Goal: Navigation & Orientation: Find specific page/section

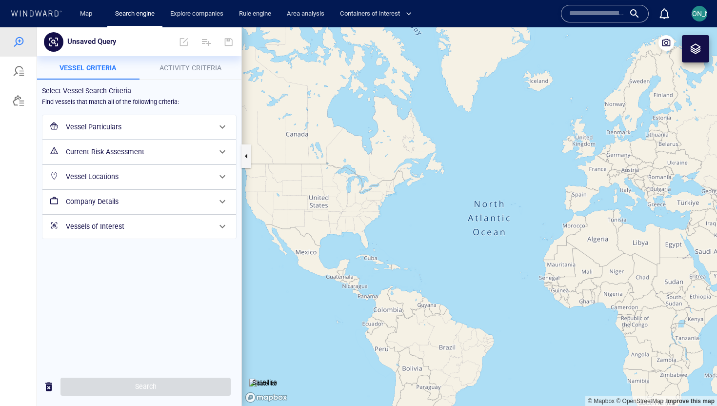
click at [698, 16] on span "[PERSON_NAME]" at bounding box center [700, 14] width 52 height 8
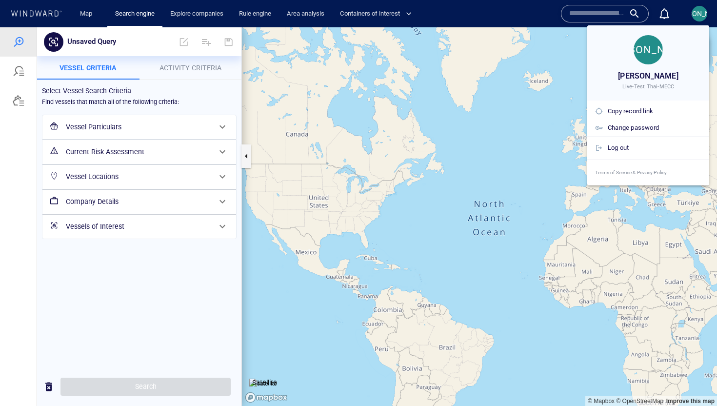
click at [698, 16] on div at bounding box center [358, 203] width 717 height 406
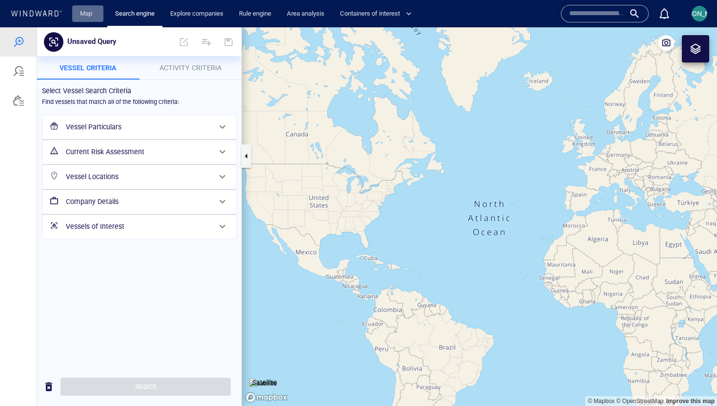
click at [96, 14] on link "Map" at bounding box center [87, 13] width 23 height 17
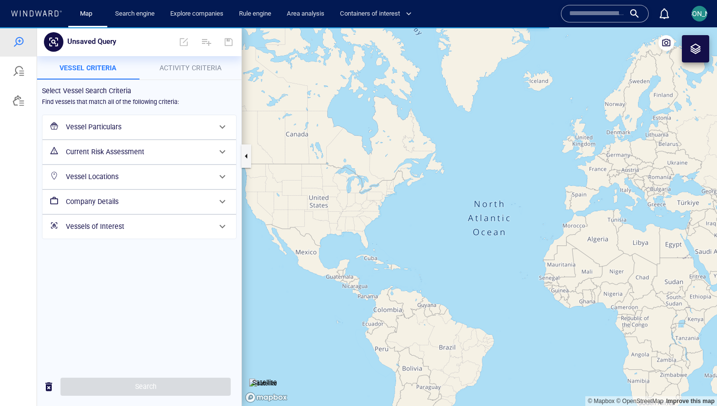
drag, startPoint x: 588, startPoint y: 162, endPoint x: 462, endPoint y: 148, distance: 126.6
click at [462, 148] on canvas "Map" at bounding box center [479, 216] width 475 height 379
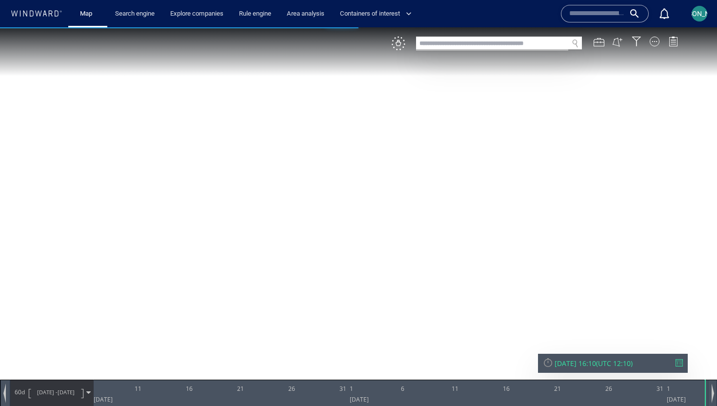
click at [413, 182] on canvas "Map" at bounding box center [358, 211] width 717 height 369
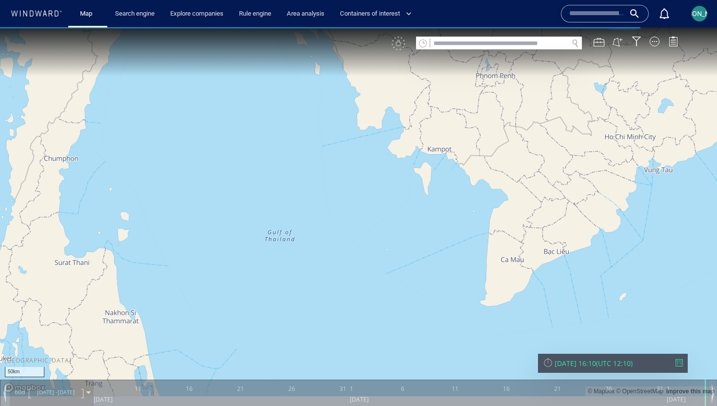
drag, startPoint x: 465, startPoint y: 150, endPoint x: 465, endPoint y: 245, distance: 94.7
click at [465, 245] on canvas "Map" at bounding box center [358, 211] width 717 height 369
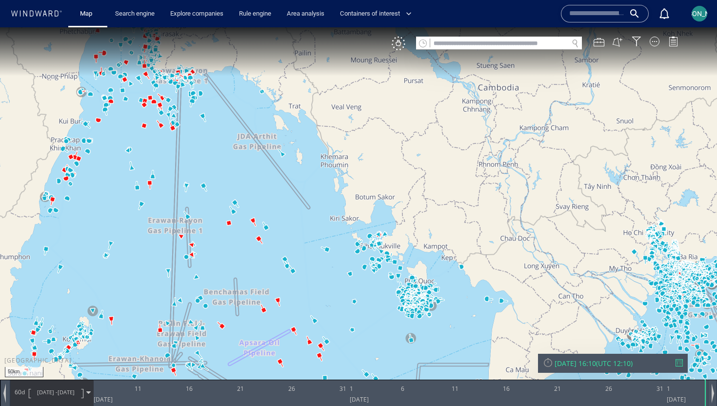
click at [337, 163] on canvas "Map" at bounding box center [358, 211] width 717 height 369
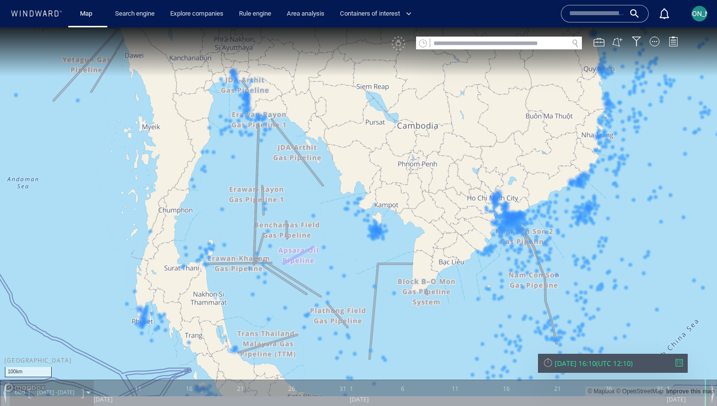
drag, startPoint x: 336, startPoint y: 163, endPoint x: 394, endPoint y: 163, distance: 58.1
click at [394, 163] on canvas "Map" at bounding box center [358, 211] width 717 height 369
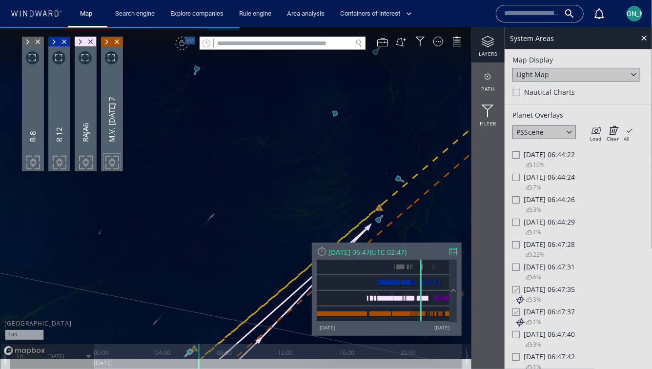
drag, startPoint x: 319, startPoint y: 80, endPoint x: 291, endPoint y: 190, distance: 113.7
click at [291, 190] on canvas "Map" at bounding box center [326, 193] width 652 height 332
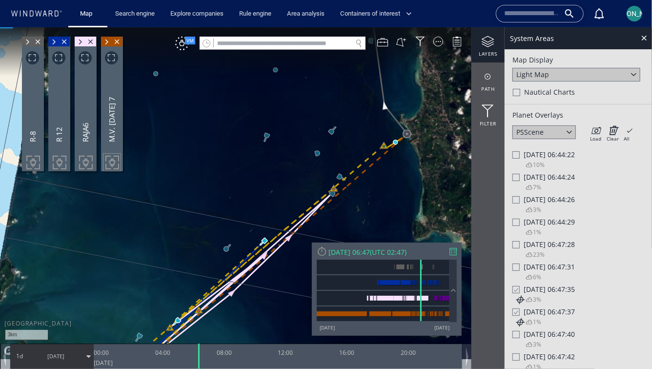
drag, startPoint x: 335, startPoint y: 153, endPoint x: 335, endPoint y: 139, distance: 14.2
click at [335, 139] on canvas "Map" at bounding box center [326, 193] width 652 height 332
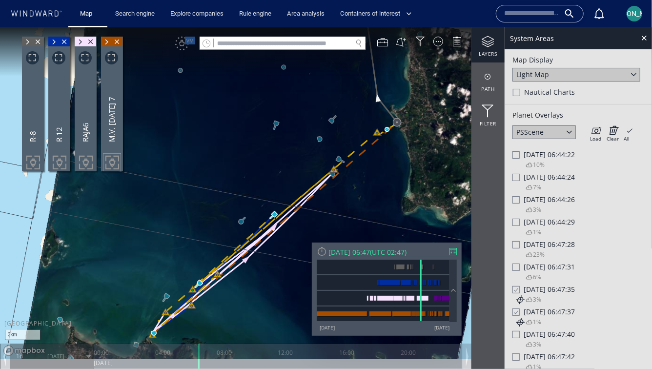
drag, startPoint x: 335, startPoint y: 139, endPoint x: 340, endPoint y: 139, distance: 5.4
click at [340, 139] on canvas "Map" at bounding box center [326, 193] width 652 height 332
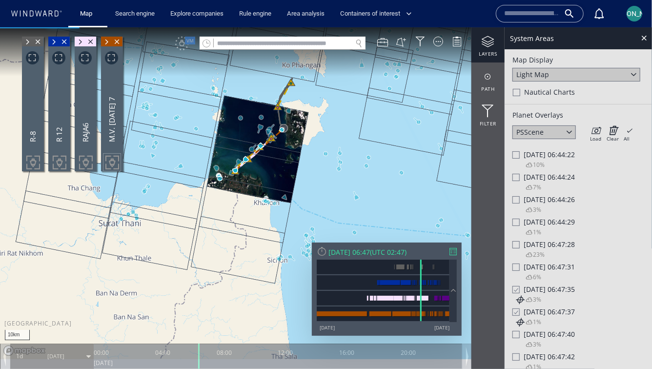
drag, startPoint x: 262, startPoint y: 85, endPoint x: 262, endPoint y: 116, distance: 31.2
click at [262, 116] on canvas "Map" at bounding box center [326, 193] width 652 height 332
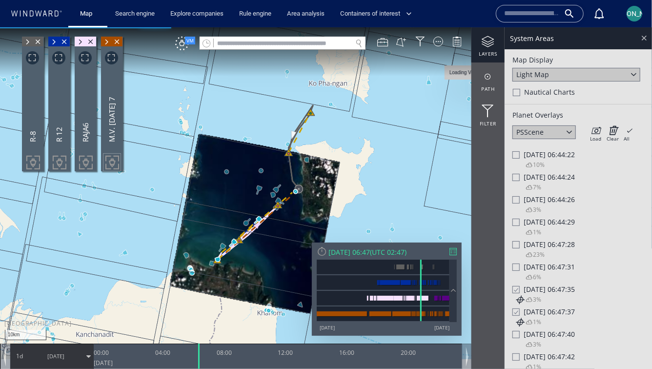
click at [642, 34] on div at bounding box center [643, 37] width 11 height 11
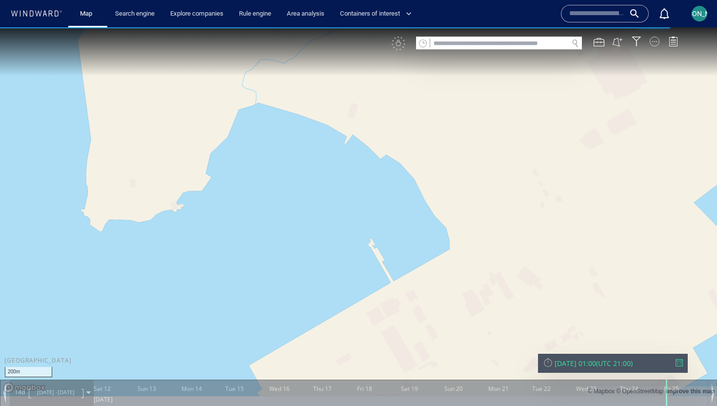
click at [655, 40] on div at bounding box center [655, 42] width 10 height 10
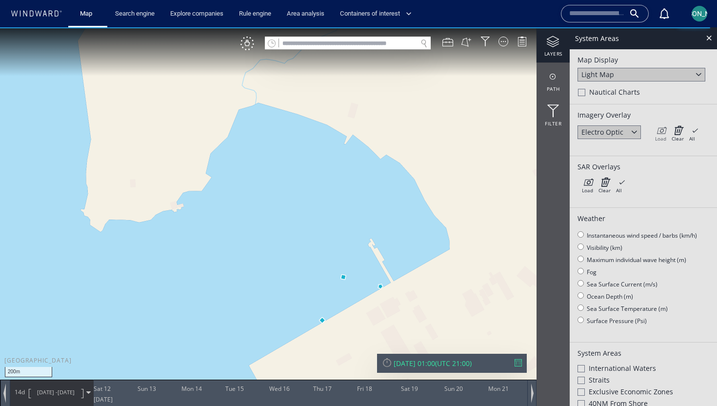
click at [660, 130] on icon at bounding box center [660, 130] width 11 height 10
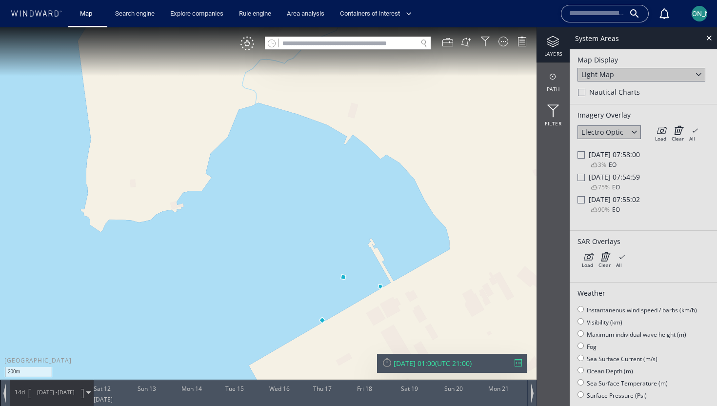
click at [582, 155] on div at bounding box center [581, 154] width 7 height 7
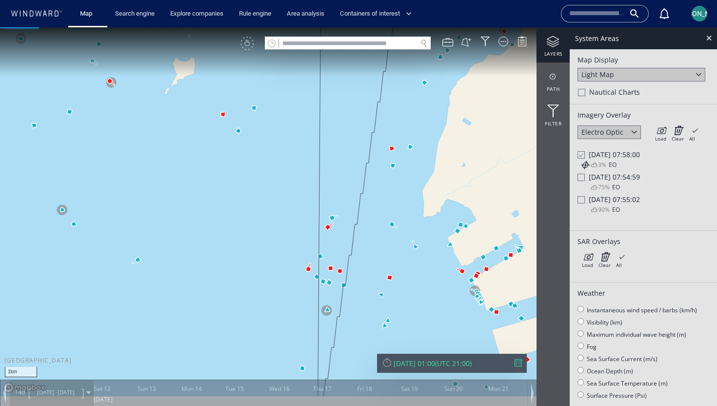
drag, startPoint x: 481, startPoint y: 215, endPoint x: 347, endPoint y: 215, distance: 133.2
click at [347, 215] on canvas "Map" at bounding box center [358, 211] width 717 height 369
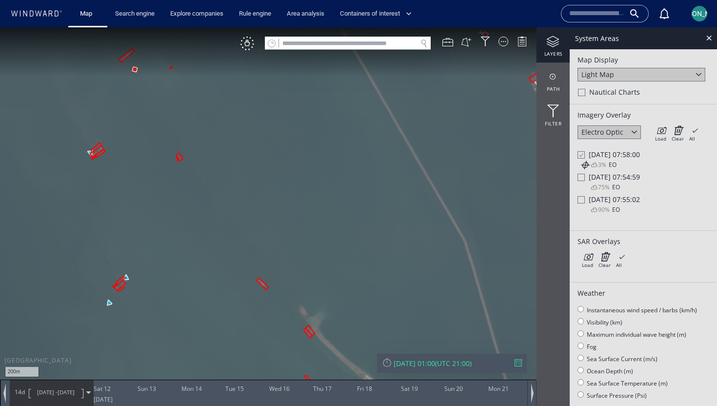
drag, startPoint x: 319, startPoint y: 207, endPoint x: 334, endPoint y: 149, distance: 59.5
click at [334, 149] on canvas "Map" at bounding box center [358, 211] width 717 height 369
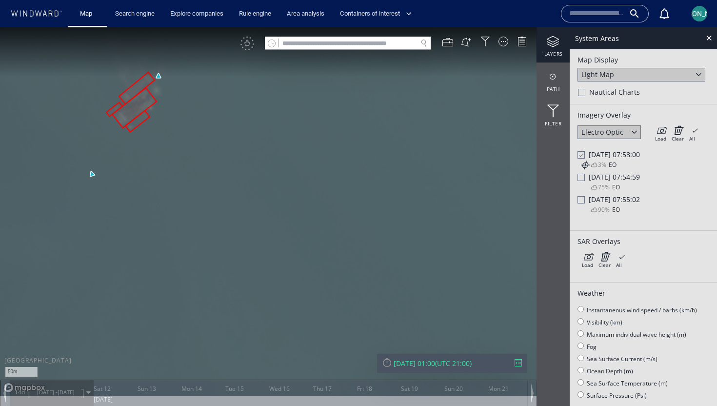
drag, startPoint x: 165, startPoint y: 144, endPoint x: 206, endPoint y: 230, distance: 94.7
click at [206, 230] on canvas "Map" at bounding box center [358, 211] width 717 height 369
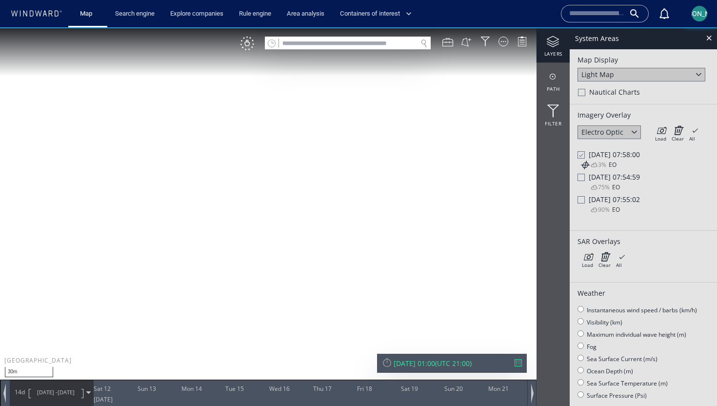
drag, startPoint x: 190, startPoint y: 186, endPoint x: 288, endPoint y: 269, distance: 128.4
click at [288, 269] on canvas "Map" at bounding box center [358, 211] width 717 height 369
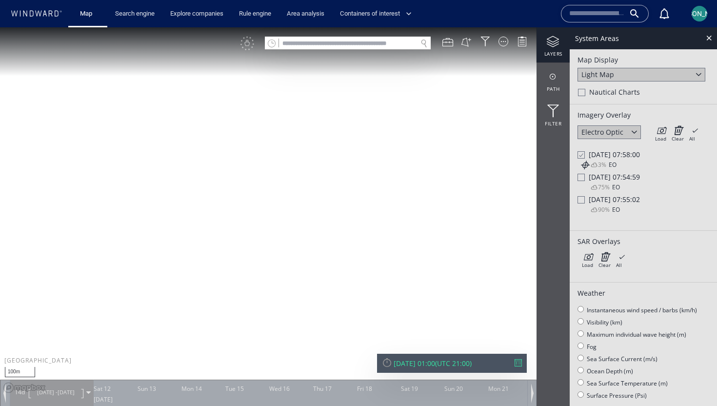
drag, startPoint x: 340, startPoint y: 282, endPoint x: 211, endPoint y: 202, distance: 151.9
click at [211, 202] on canvas "Map" at bounding box center [358, 211] width 717 height 369
drag, startPoint x: 336, startPoint y: 140, endPoint x: 336, endPoint y: 228, distance: 88.8
click at [336, 229] on canvas "Map" at bounding box center [358, 211] width 717 height 369
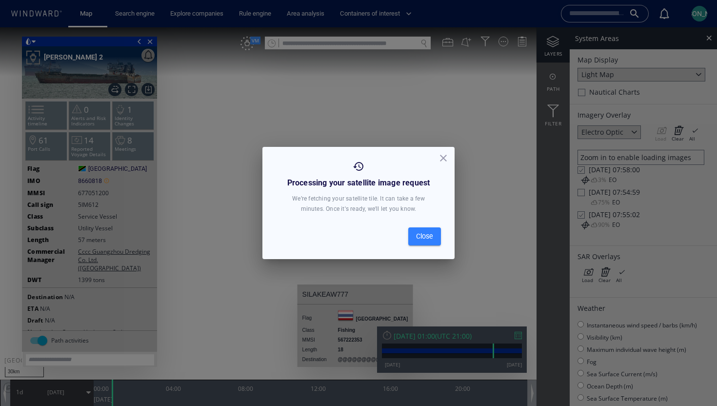
scroll to position [45, 0]
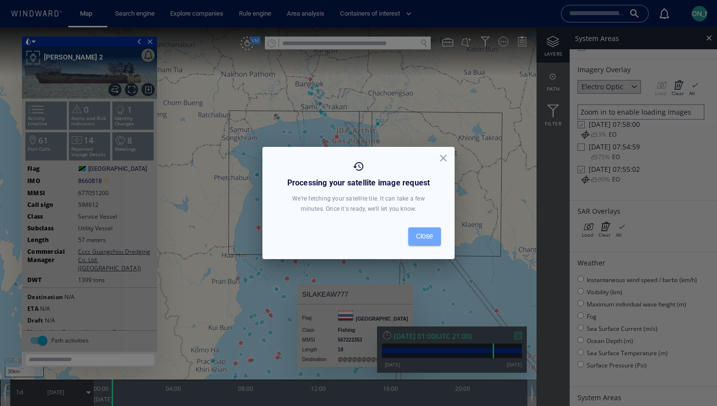
click at [427, 237] on span "Close" at bounding box center [424, 236] width 17 height 12
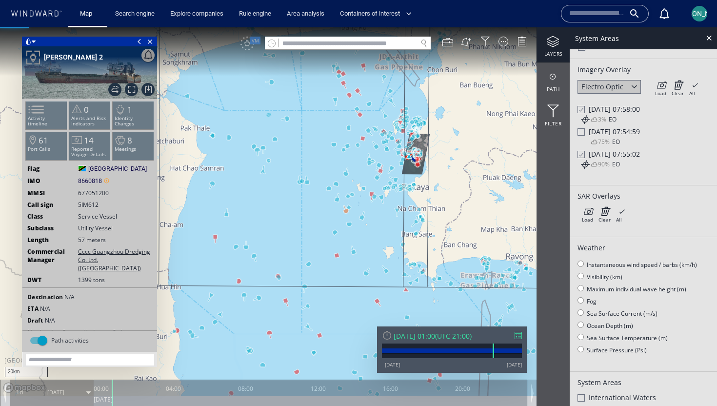
drag, startPoint x: 285, startPoint y: 217, endPoint x: 288, endPoint y: 234, distance: 17.8
click at [288, 234] on canvas "Map" at bounding box center [358, 211] width 717 height 369
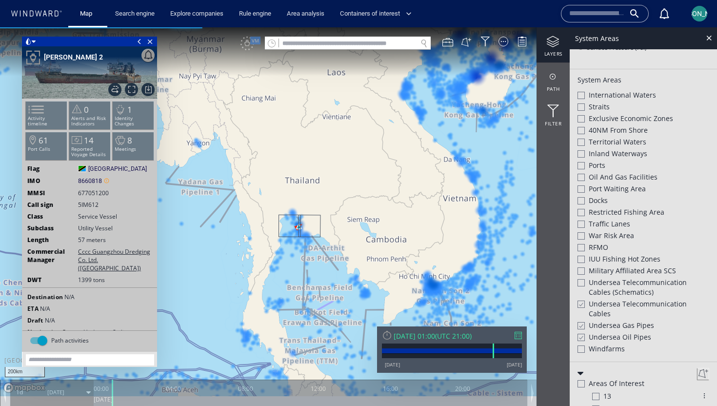
scroll to position [471, 0]
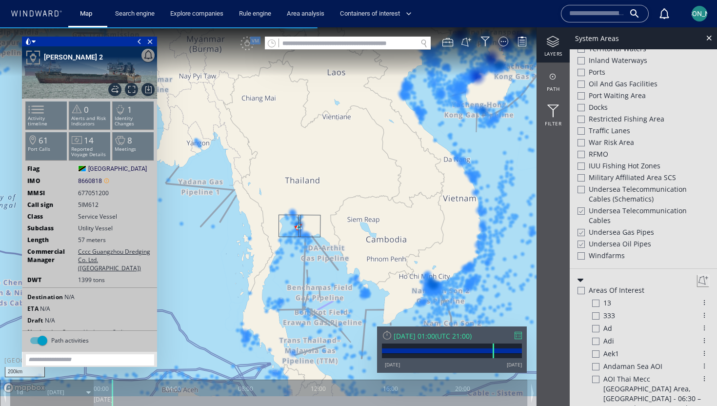
click at [585, 190] on div "Undersea Telecommunication cables (schematics)" at bounding box center [644, 194] width 132 height 21
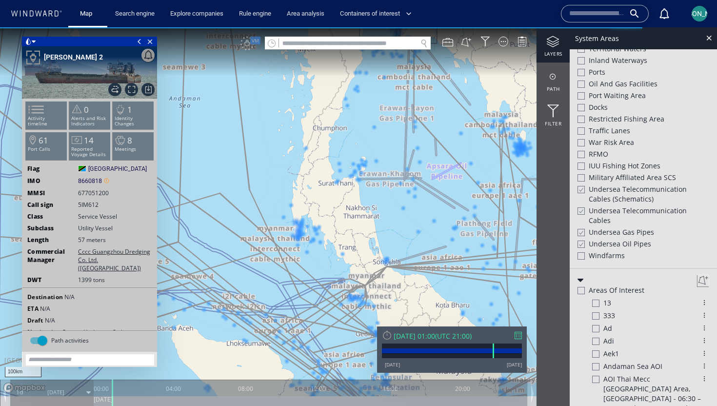
drag, startPoint x: 209, startPoint y: 288, endPoint x: 291, endPoint y: 146, distance: 164.0
click at [291, 146] on canvas "Map" at bounding box center [358, 211] width 717 height 369
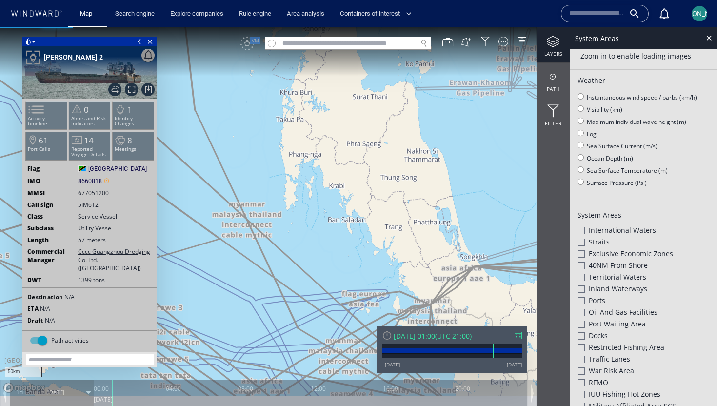
scroll to position [261, 0]
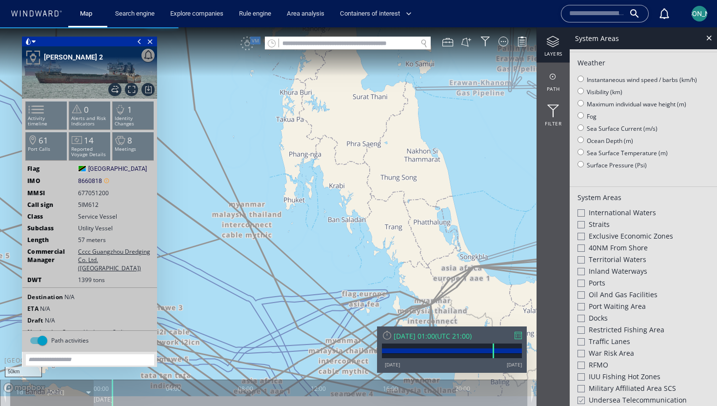
click at [585, 234] on div at bounding box center [581, 236] width 7 height 7
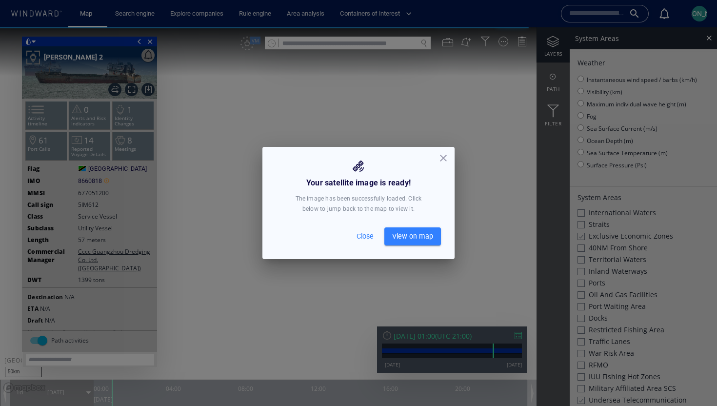
click at [415, 235] on span "View on map" at bounding box center [412, 236] width 41 height 12
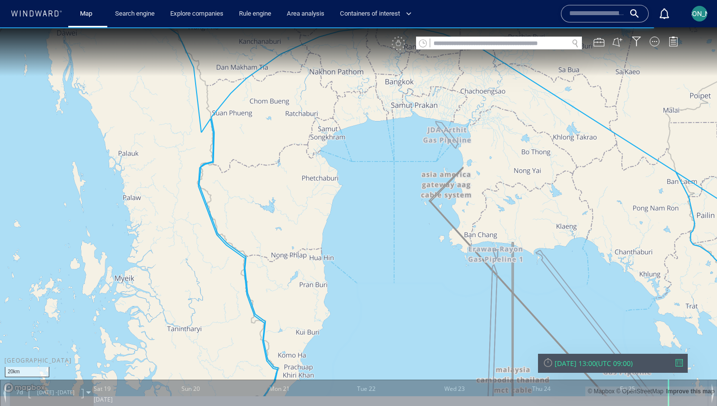
drag, startPoint x: 398, startPoint y: 169, endPoint x: 398, endPoint y: 268, distance: 99.1
click at [397, 268] on canvas "Map" at bounding box center [358, 211] width 717 height 369
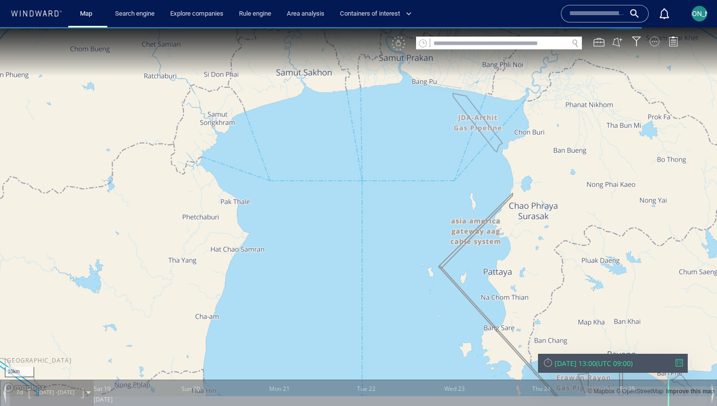
click at [654, 37] on div at bounding box center [655, 42] width 10 height 10
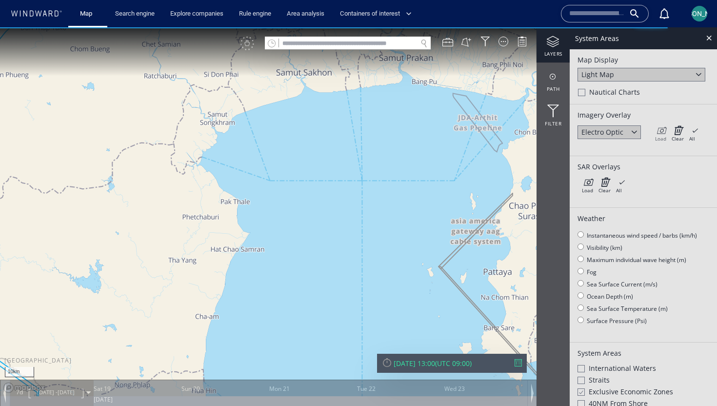
click at [660, 131] on icon at bounding box center [660, 130] width 11 height 10
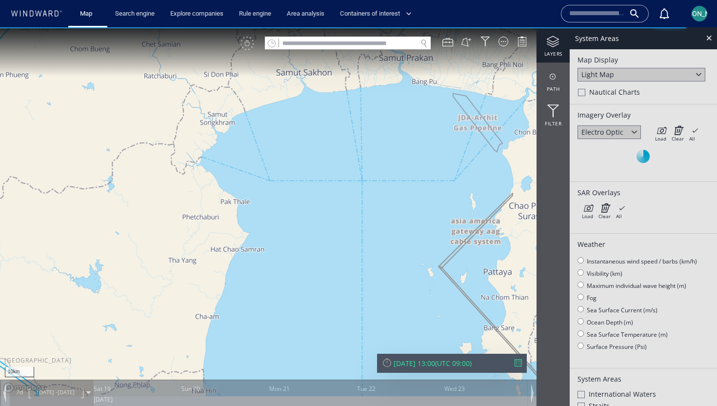
drag, startPoint x: 460, startPoint y: 213, endPoint x: 394, endPoint y: 194, distance: 68.0
click at [394, 194] on canvas "Map" at bounding box center [358, 211] width 717 height 369
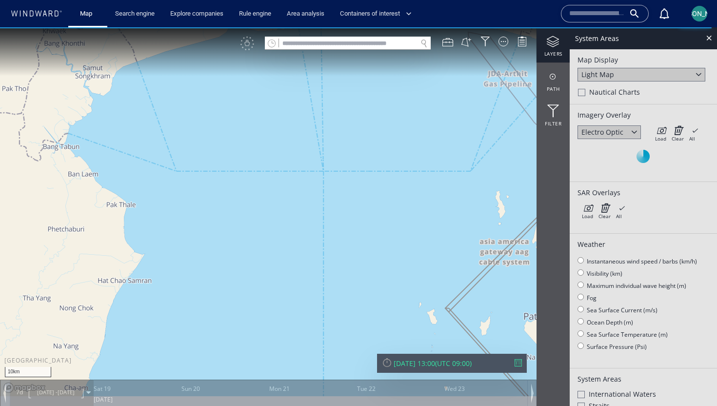
click at [634, 129] on div at bounding box center [634, 131] width 11 height 11
click at [624, 138] on div "Electro Optic" at bounding box center [609, 132] width 63 height 14
click at [625, 135] on div "Electro Optic" at bounding box center [609, 132] width 63 height 14
drag, startPoint x: 473, startPoint y: 164, endPoint x: 408, endPoint y: 162, distance: 65.4
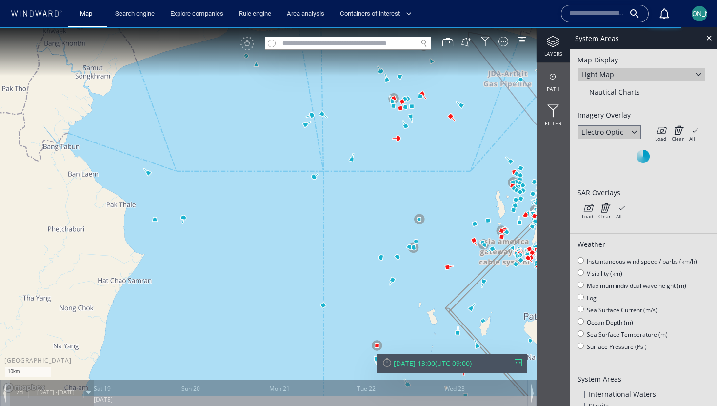
click at [407, 162] on canvas "Map" at bounding box center [358, 211] width 717 height 369
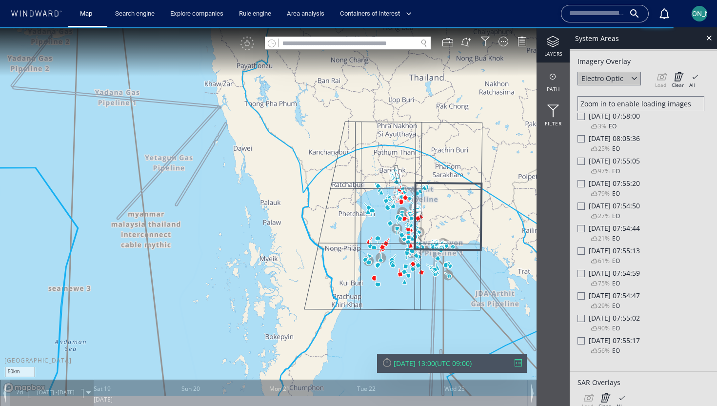
scroll to position [69, 0]
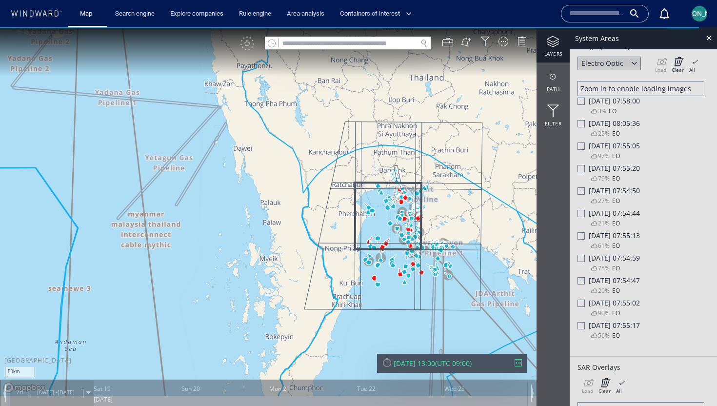
click at [581, 305] on div at bounding box center [581, 303] width 7 height 7
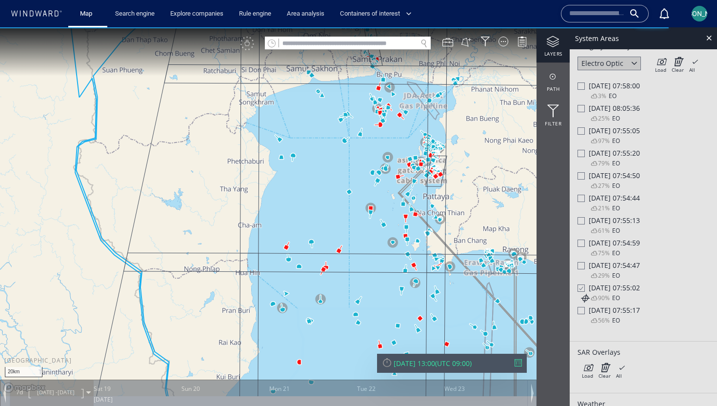
drag, startPoint x: 416, startPoint y: 201, endPoint x: 346, endPoint y: 214, distance: 70.9
click at [346, 214] on canvas "Map" at bounding box center [358, 211] width 717 height 369
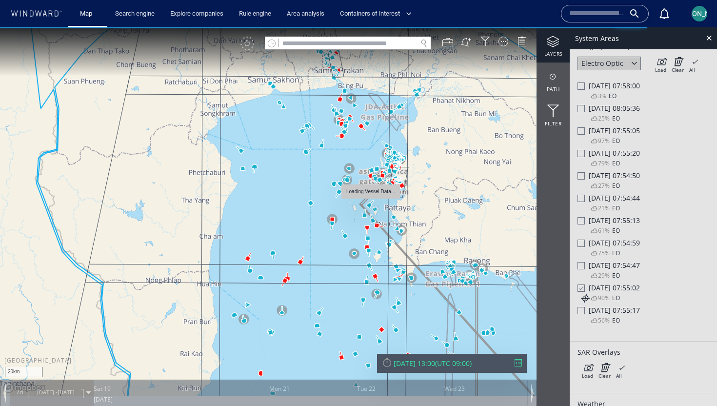
scroll to position [31, 0]
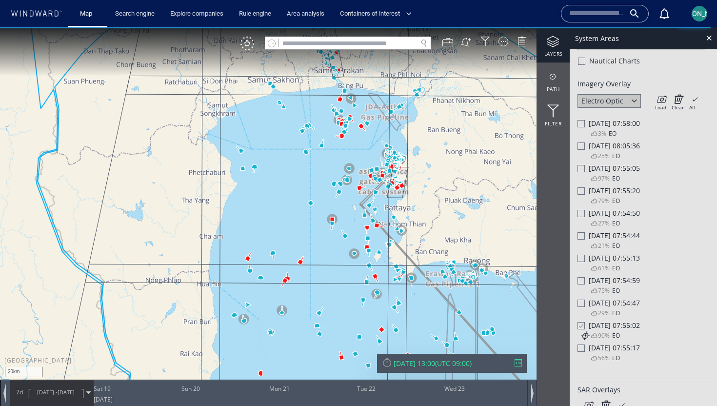
drag, startPoint x: 379, startPoint y: 85, endPoint x: 394, endPoint y: 179, distance: 95.3
click at [394, 180] on canvas "Map" at bounding box center [358, 211] width 717 height 369
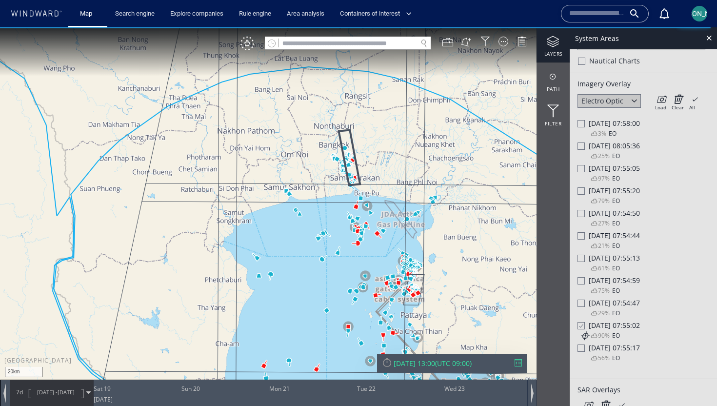
click at [594, 151] on div "25% EO" at bounding box center [600, 156] width 40 height 13
click at [581, 146] on div at bounding box center [581, 145] width 7 height 7
click at [582, 126] on div at bounding box center [581, 123] width 7 height 7
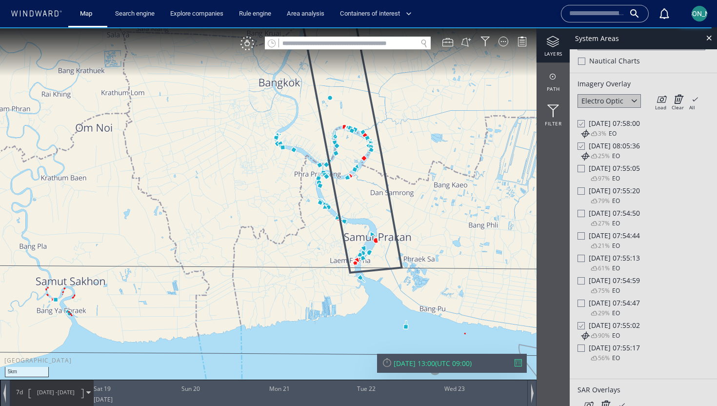
click at [584, 147] on div at bounding box center [580, 146] width 7 height 8
click at [584, 147] on div at bounding box center [581, 145] width 7 height 7
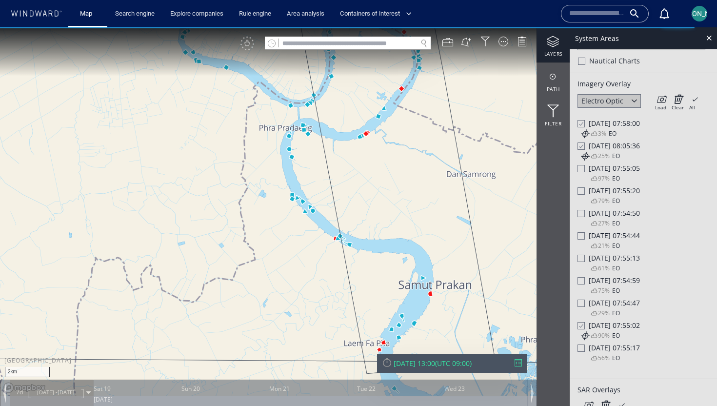
drag, startPoint x: 405, startPoint y: 186, endPoint x: 338, endPoint y: 234, distance: 82.9
click at [338, 234] on canvas "Map" at bounding box center [358, 211] width 717 height 369
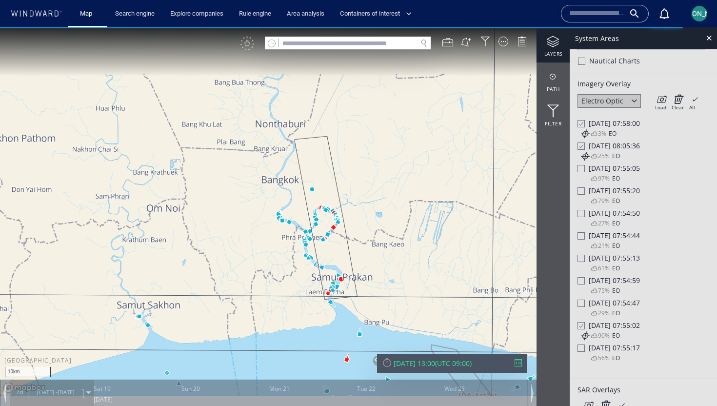
drag, startPoint x: 416, startPoint y: 264, endPoint x: 349, endPoint y: 167, distance: 118.2
click at [349, 167] on canvas "Map" at bounding box center [358, 211] width 717 height 369
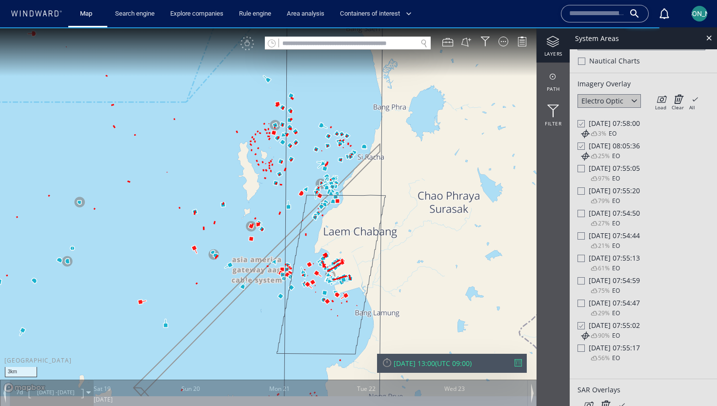
drag, startPoint x: 394, startPoint y: 303, endPoint x: 395, endPoint y: 269, distance: 33.2
click at [395, 269] on canvas "Map" at bounding box center [358, 211] width 717 height 369
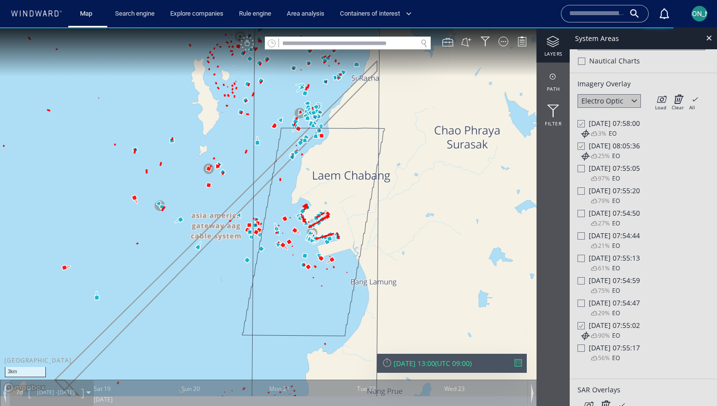
drag, startPoint x: 395, startPoint y: 269, endPoint x: 409, endPoint y: 263, distance: 15.5
click at [409, 263] on canvas "Map" at bounding box center [358, 211] width 717 height 369
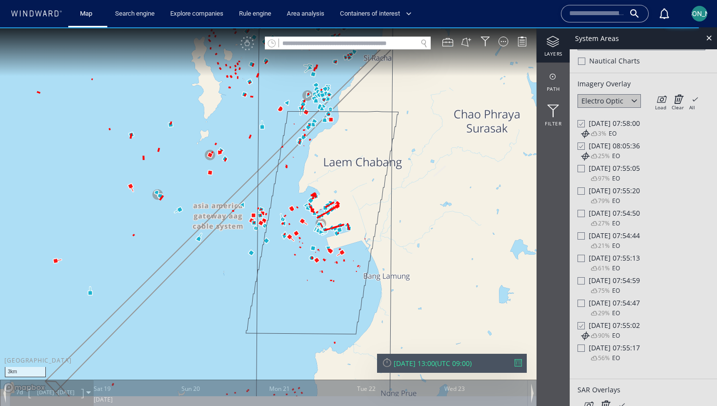
click at [582, 146] on div at bounding box center [580, 146] width 7 height 8
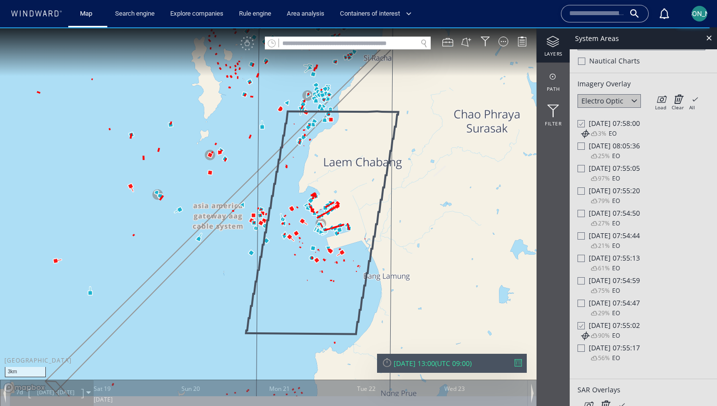
click at [582, 125] on div at bounding box center [580, 124] width 7 height 8
click at [582, 125] on div at bounding box center [581, 123] width 7 height 7
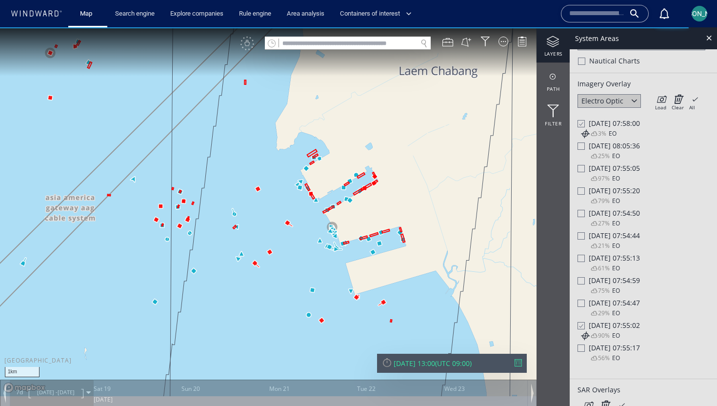
drag, startPoint x: 350, startPoint y: 213, endPoint x: 407, endPoint y: 201, distance: 57.9
click at [407, 201] on canvas "Map" at bounding box center [358, 211] width 717 height 369
click at [580, 123] on div at bounding box center [580, 124] width 7 height 8
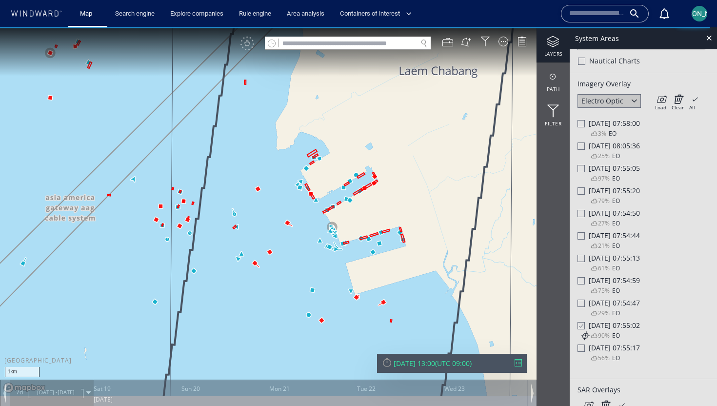
click at [580, 123] on div at bounding box center [581, 123] width 7 height 7
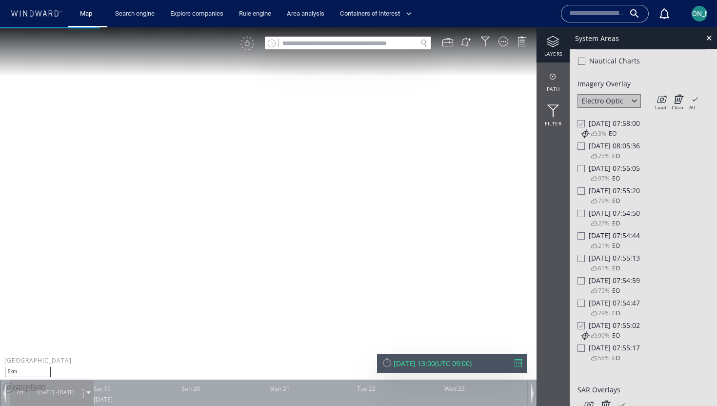
drag, startPoint x: 406, startPoint y: 135, endPoint x: 294, endPoint y: 127, distance: 113.0
click at [293, 127] on canvas "Map" at bounding box center [358, 211] width 717 height 369
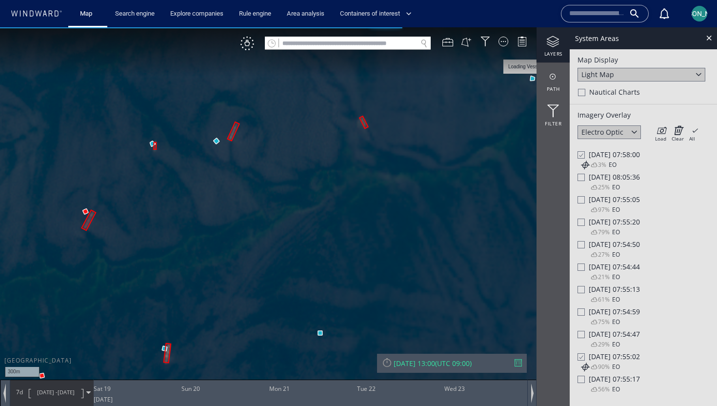
click at [635, 133] on div at bounding box center [634, 131] width 11 height 11
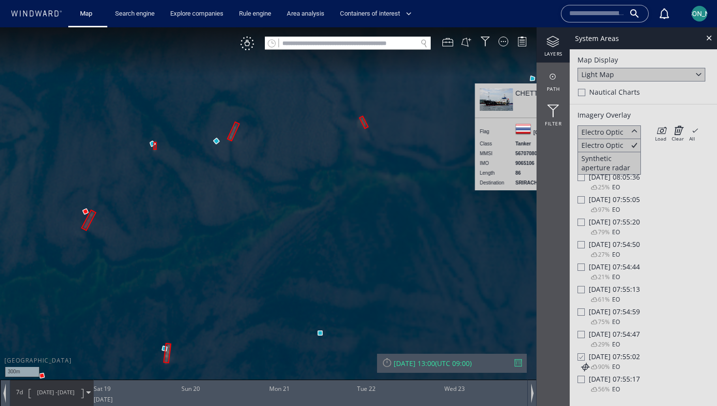
click at [635, 133] on div at bounding box center [634, 131] width 11 height 11
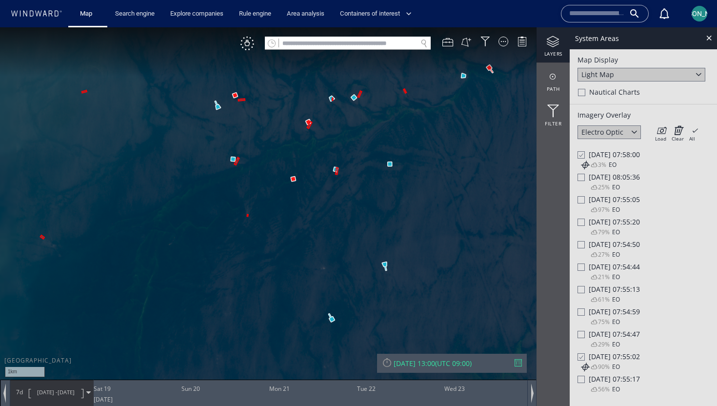
drag, startPoint x: 182, startPoint y: 249, endPoint x: 214, endPoint y: 146, distance: 107.1
click at [214, 146] on canvas "Map" at bounding box center [358, 211] width 717 height 369
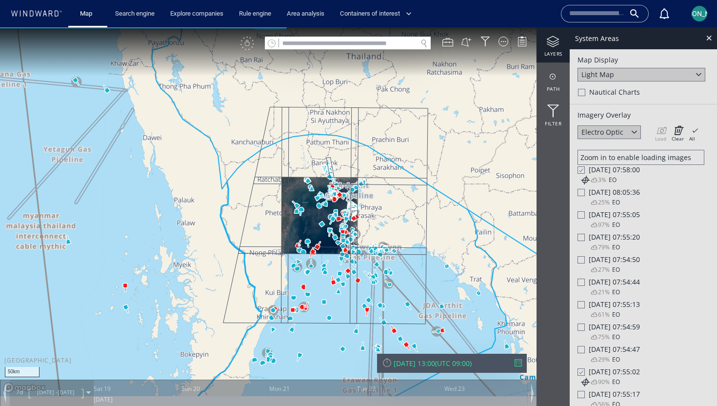
drag, startPoint x: 408, startPoint y: 207, endPoint x: 402, endPoint y: 207, distance: 6.8
click at [402, 207] on canvas "Map" at bounding box center [358, 211] width 717 height 369
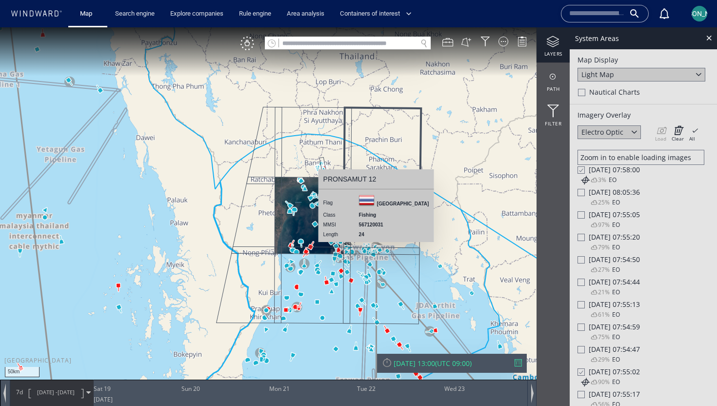
scroll to position [38, 0]
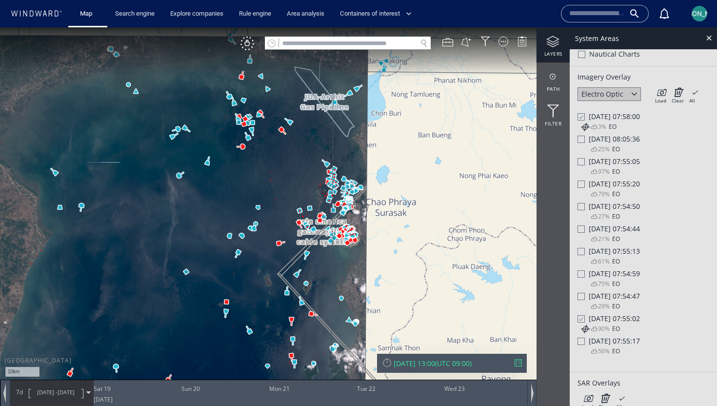
drag, startPoint x: 244, startPoint y: 182, endPoint x: 273, endPoint y: 182, distance: 28.8
click at [273, 182] on canvas "Map" at bounding box center [358, 211] width 717 height 369
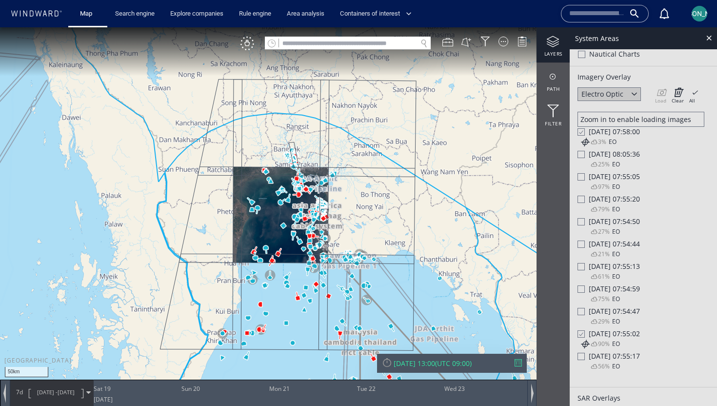
drag, startPoint x: 250, startPoint y: 194, endPoint x: 303, endPoint y: 224, distance: 60.5
click at [303, 224] on canvas "Map" at bounding box center [358, 211] width 717 height 369
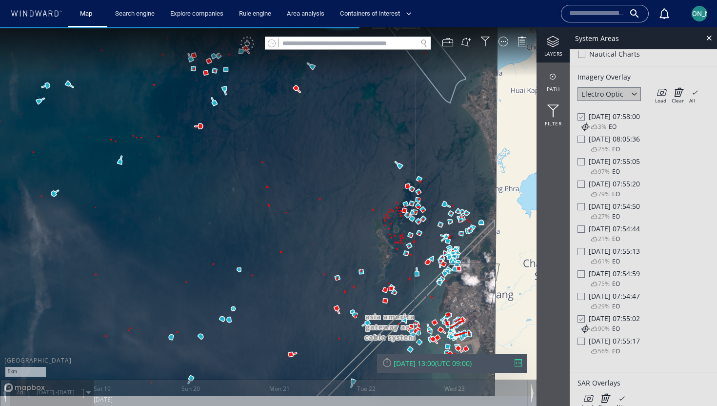
drag, startPoint x: 385, startPoint y: 198, endPoint x: 314, endPoint y: 264, distance: 97.0
click at [313, 264] on canvas "Map" at bounding box center [358, 211] width 717 height 369
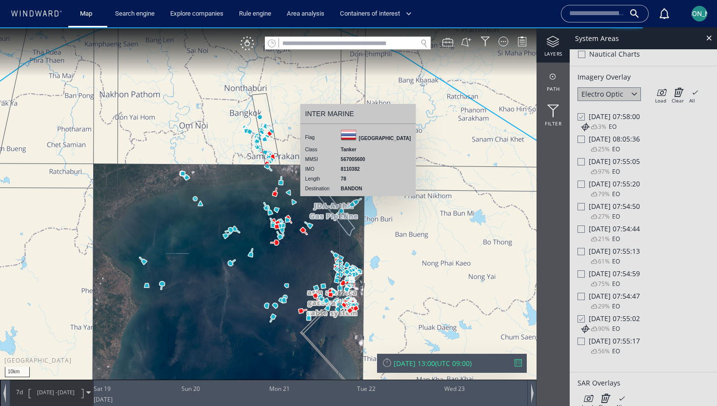
click at [583, 117] on div at bounding box center [580, 117] width 7 height 8
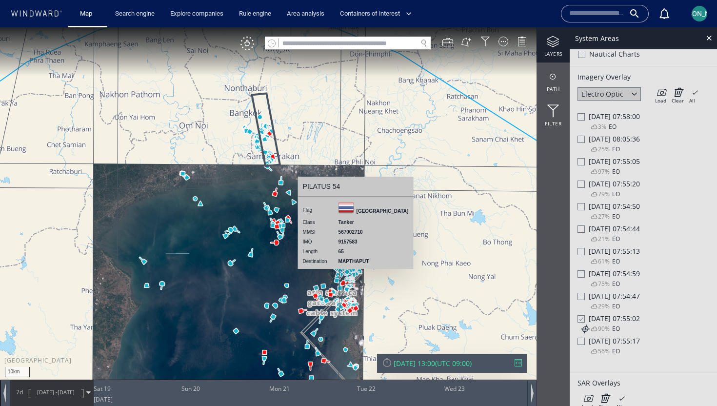
click at [699, 13] on span "[PERSON_NAME]" at bounding box center [700, 14] width 52 height 8
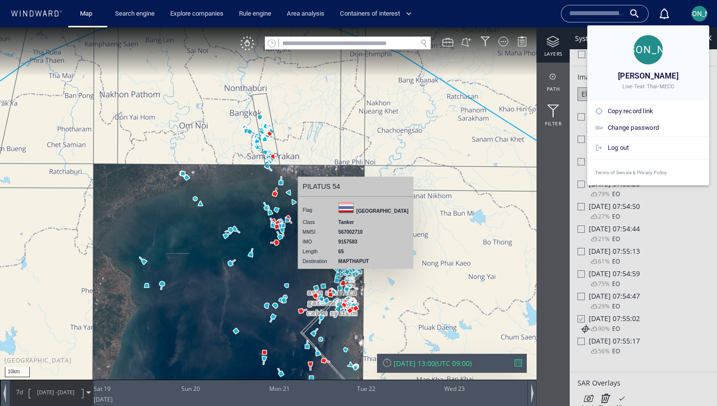
click at [699, 13] on div at bounding box center [358, 203] width 717 height 406
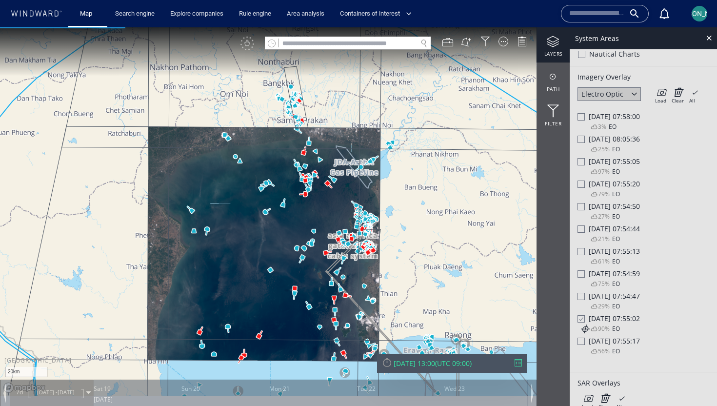
drag, startPoint x: 367, startPoint y: 245, endPoint x: 383, endPoint y: 197, distance: 51.2
click at [383, 197] on canvas "Map" at bounding box center [358, 211] width 717 height 369
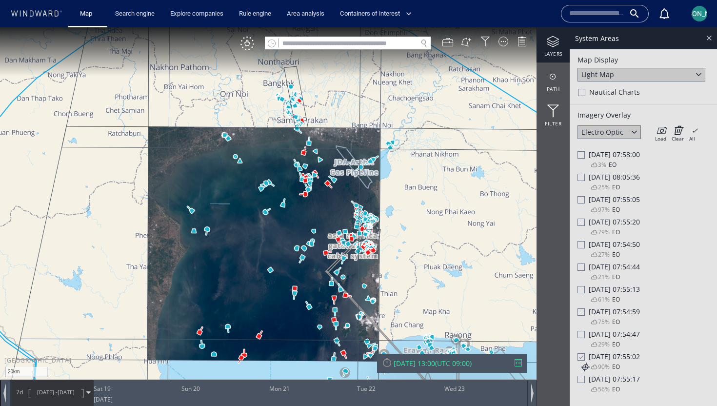
click at [712, 37] on div at bounding box center [709, 37] width 11 height 11
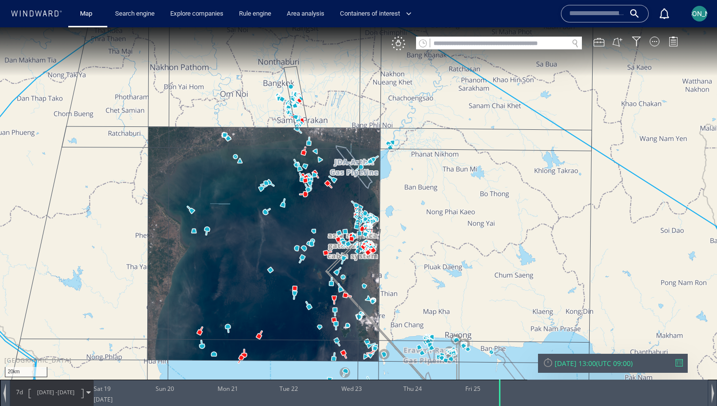
click at [708, 12] on button "[PERSON_NAME]" at bounding box center [700, 14] width 20 height 20
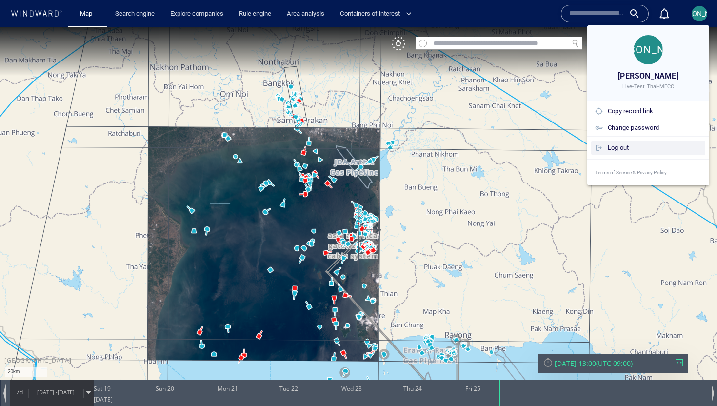
click at [644, 148] on div "Log out" at bounding box center [655, 147] width 94 height 11
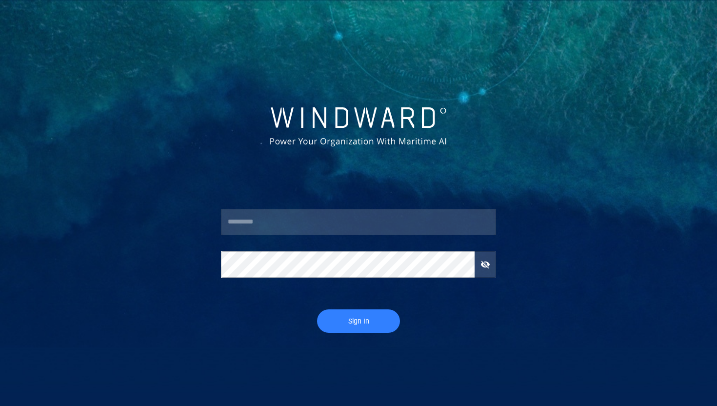
click at [331, 212] on input "text" at bounding box center [358, 222] width 275 height 26
type input "*****"
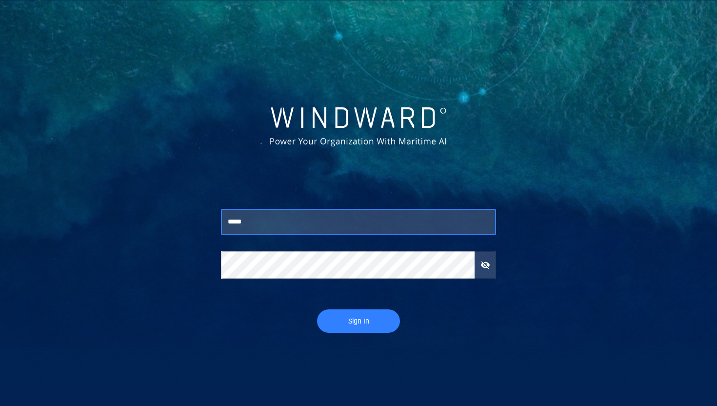
click at [390, 318] on span "Sign In" at bounding box center [358, 321] width 63 height 12
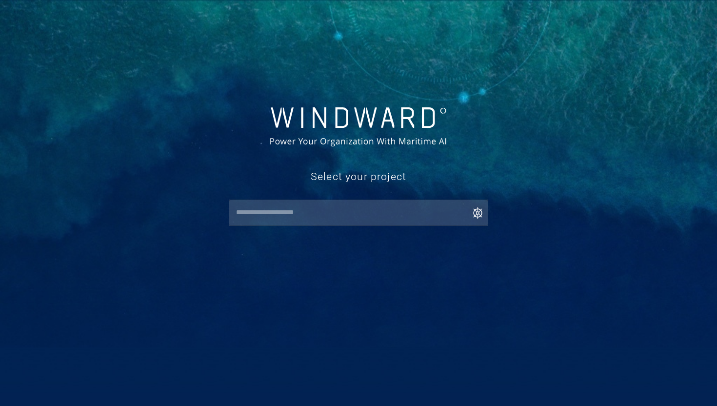
click at [367, 210] on input "text" at bounding box center [360, 213] width 255 height 18
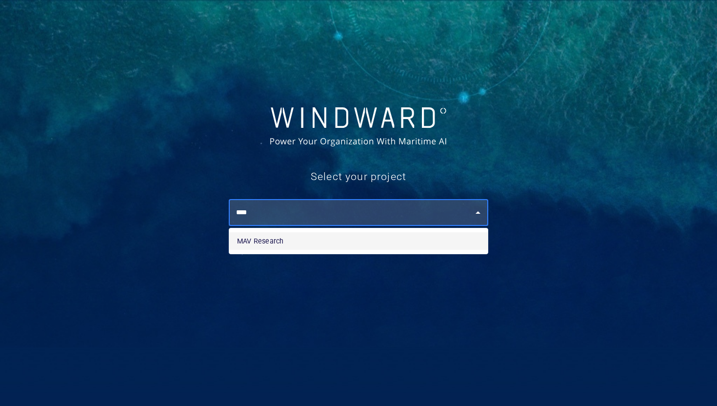
click at [298, 237] on li "MAV Research" at bounding box center [358, 241] width 259 height 18
type input "**********"
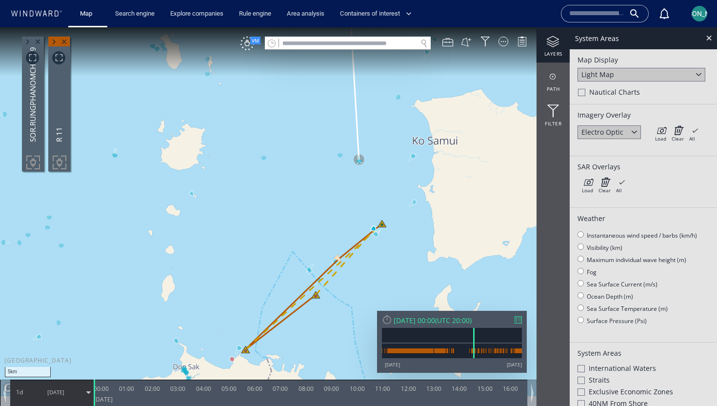
click at [319, 217] on canvas "Map" at bounding box center [358, 211] width 717 height 369
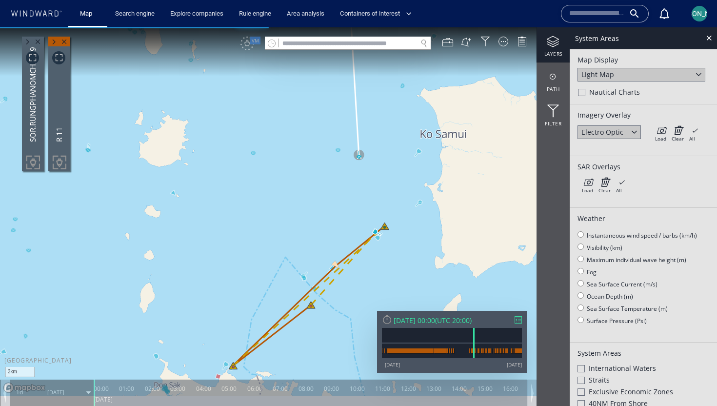
click at [360, 202] on canvas "Map" at bounding box center [358, 211] width 717 height 369
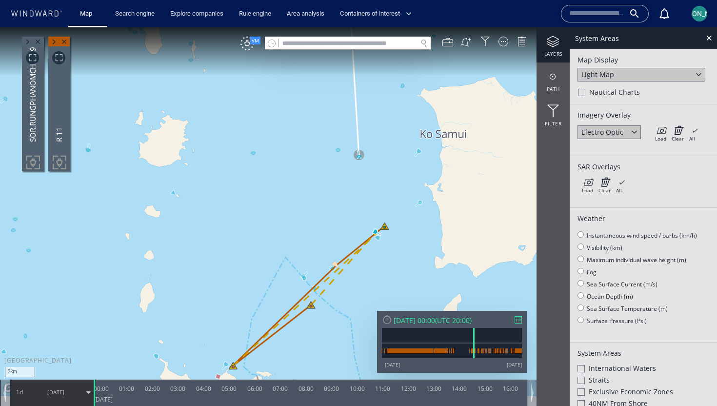
click at [668, 135] on div "Load Clear All × Loading all overlays might take a while!" at bounding box center [677, 132] width 49 height 15
click at [667, 135] on div "Load Clear All × Loading all overlays might take a while!" at bounding box center [677, 132] width 49 height 15
click at [665, 131] on icon at bounding box center [660, 130] width 11 height 10
